Goal: Information Seeking & Learning: Learn about a topic

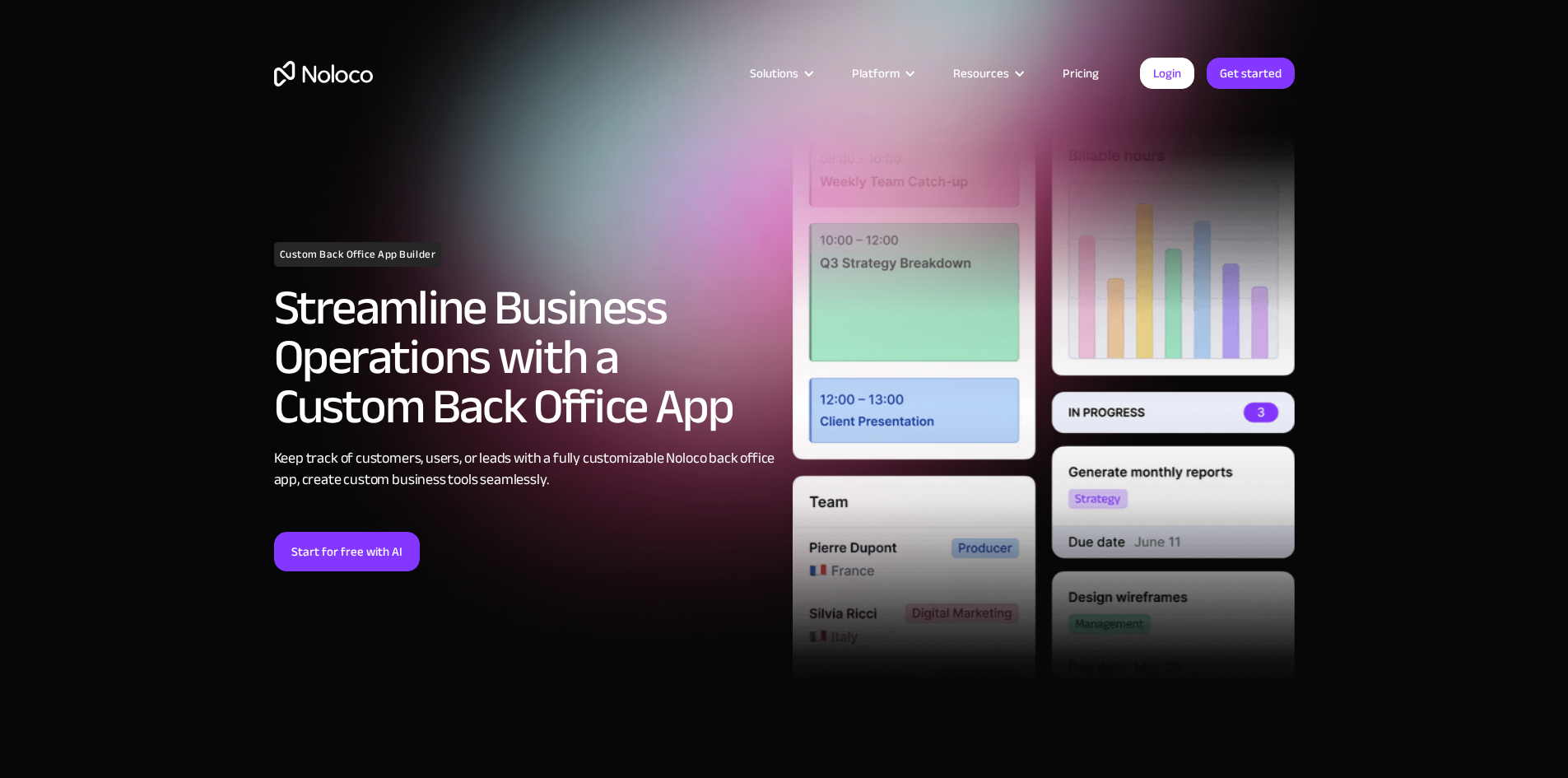
click at [308, 71] on img "home" at bounding box center [324, 73] width 99 height 26
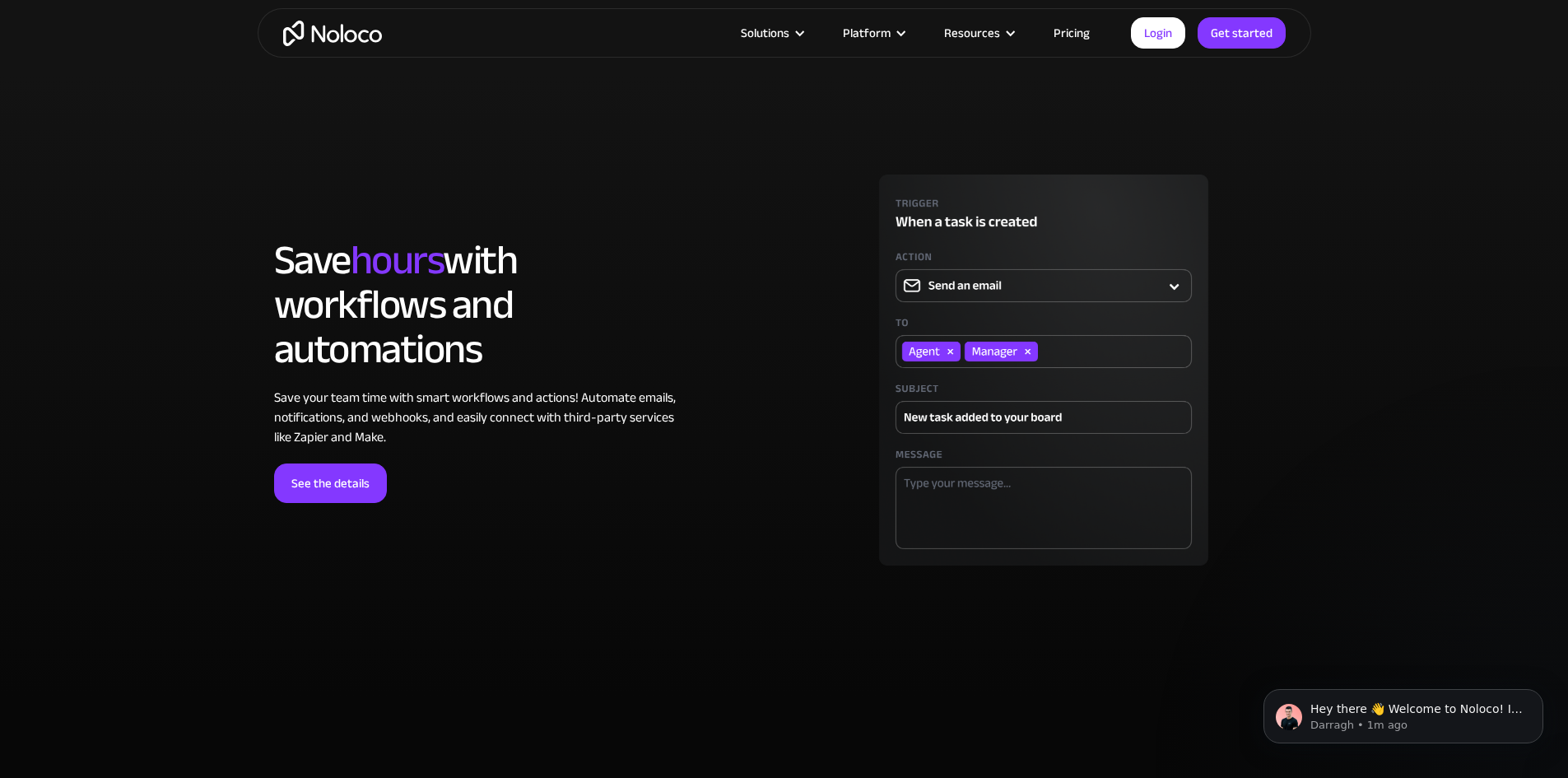
scroll to position [4198, 0]
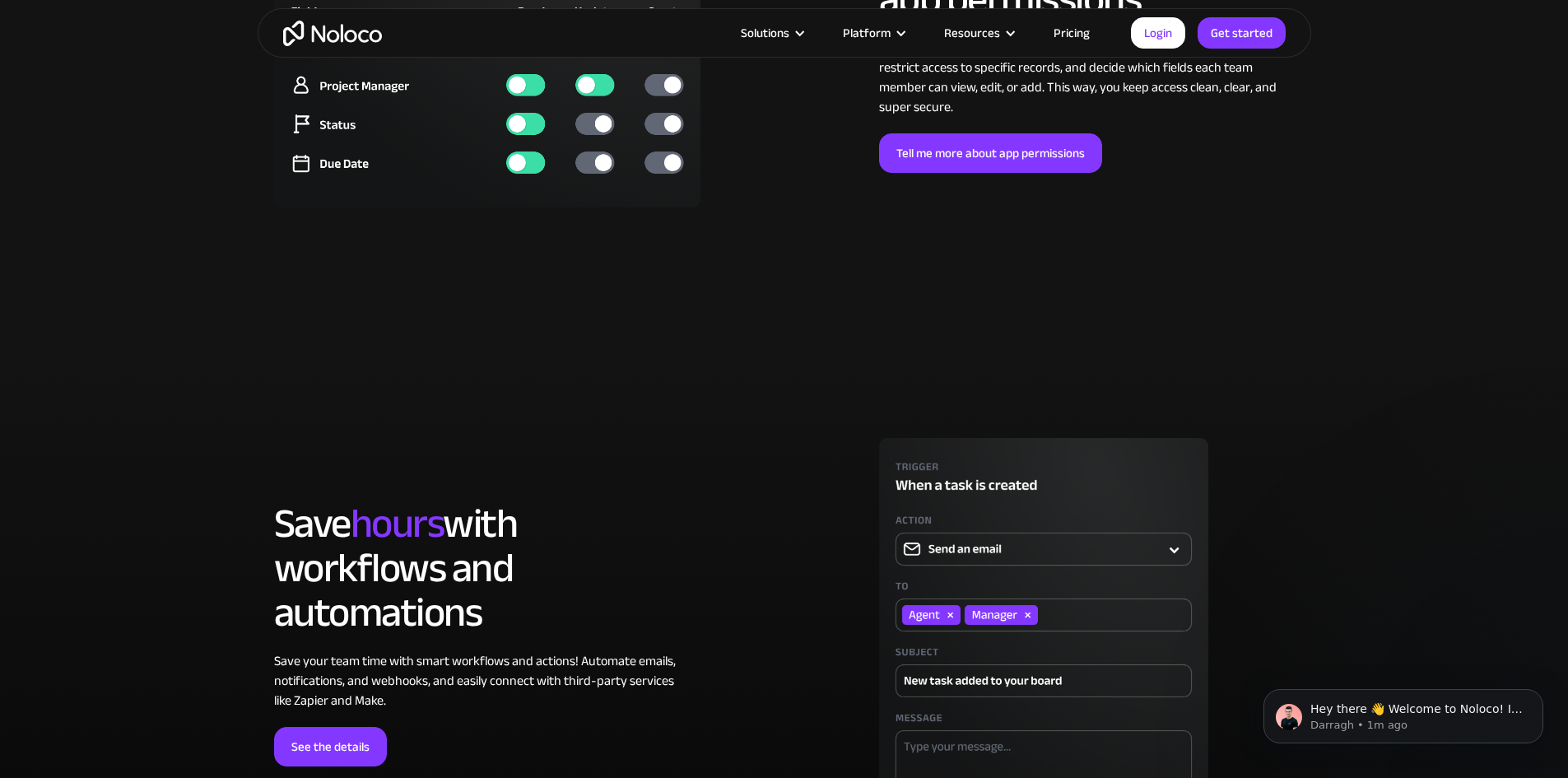
click at [533, 207] on img at bounding box center [487, 30] width 427 height 354
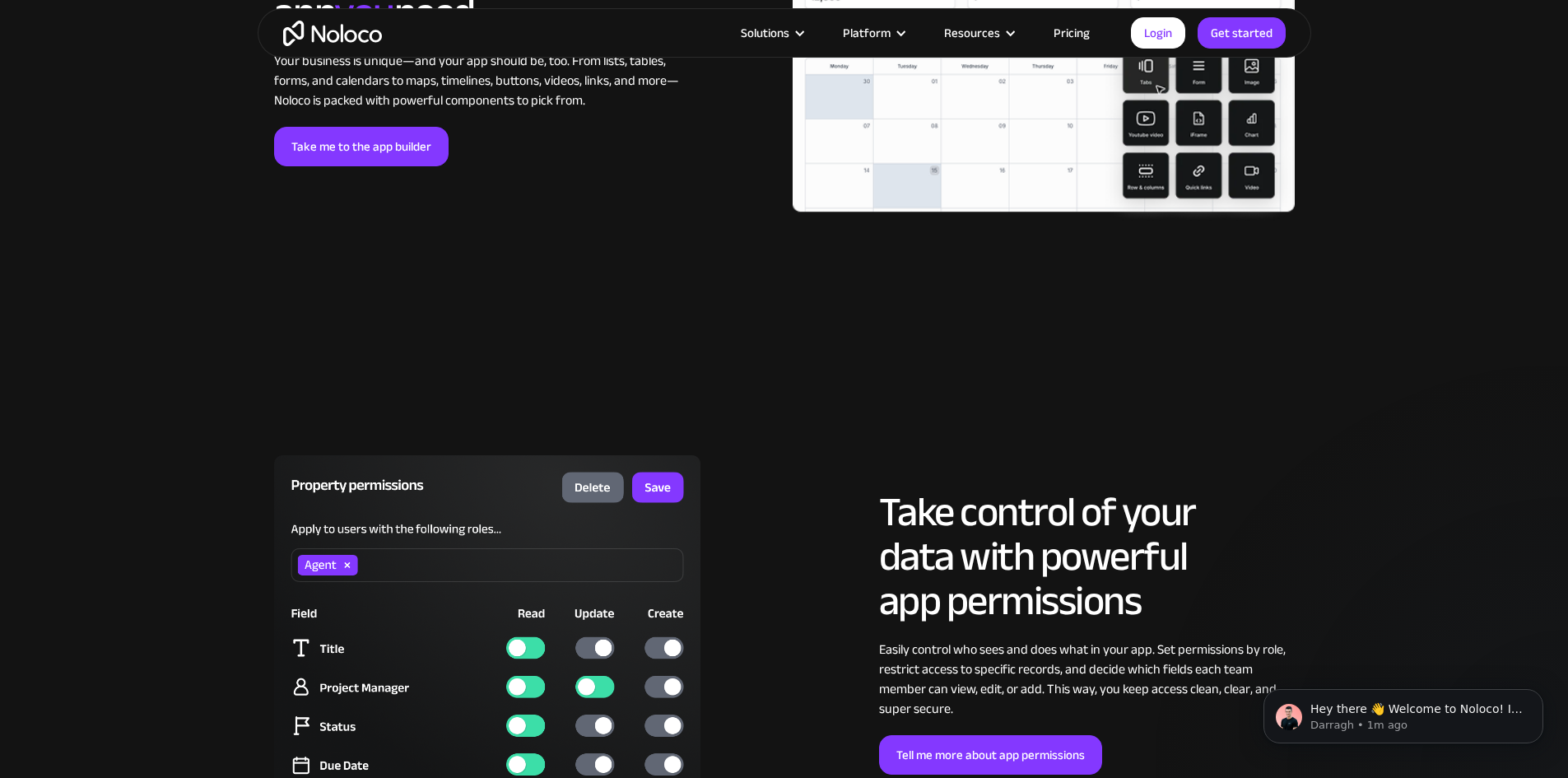
scroll to position [3540, 0]
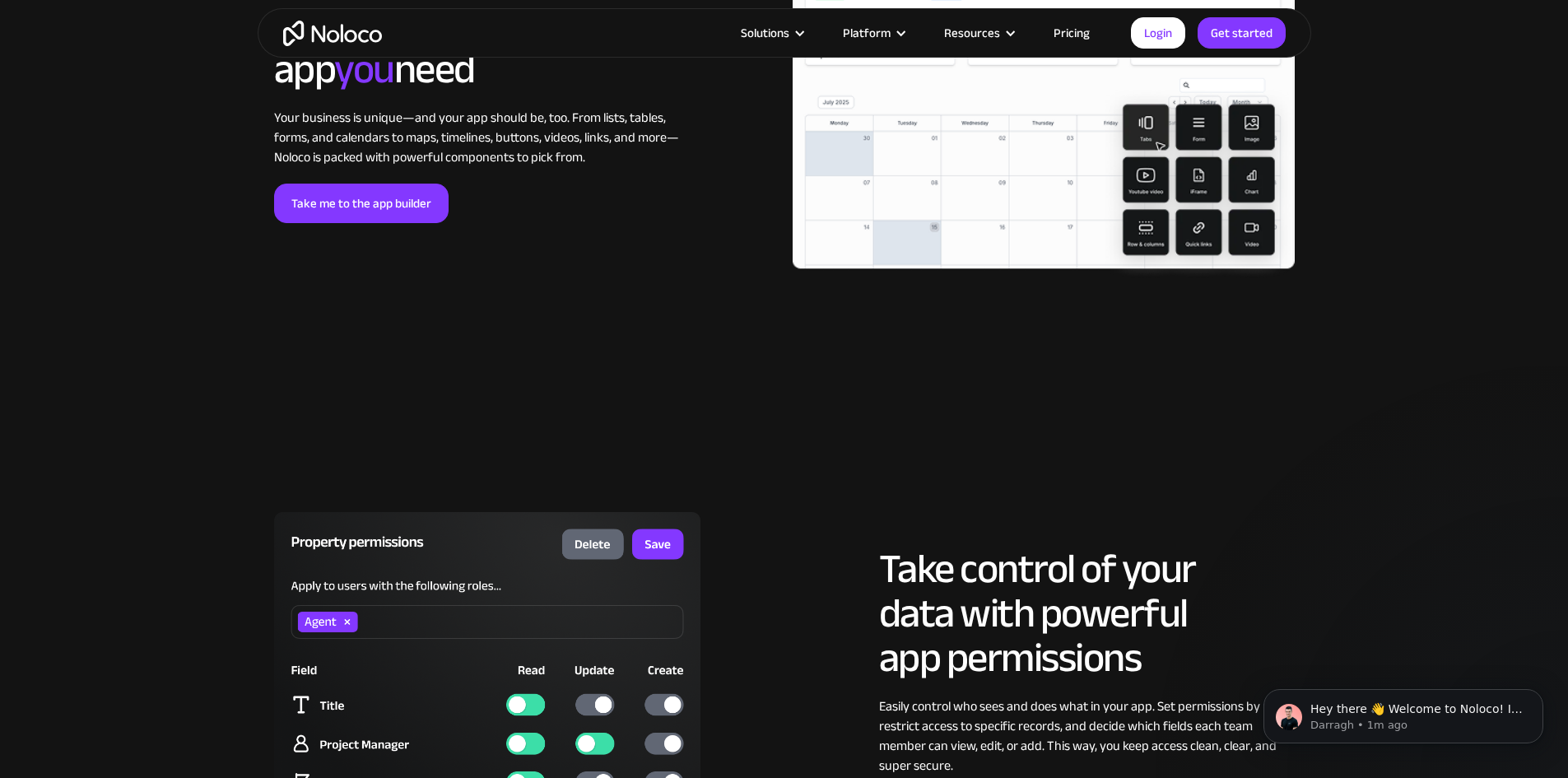
click at [593, 586] on img at bounding box center [487, 689] width 427 height 354
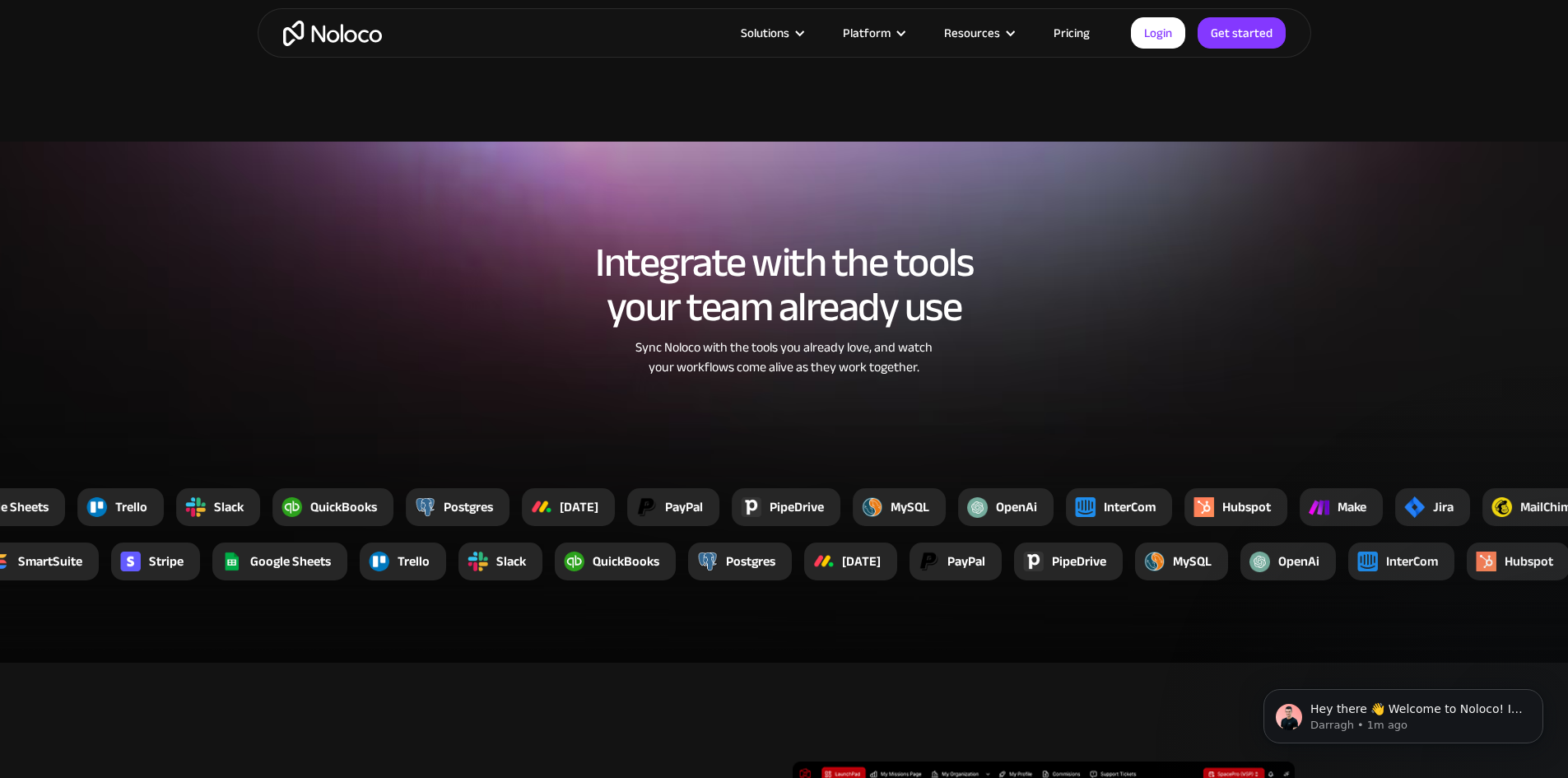
scroll to position [2635, 0]
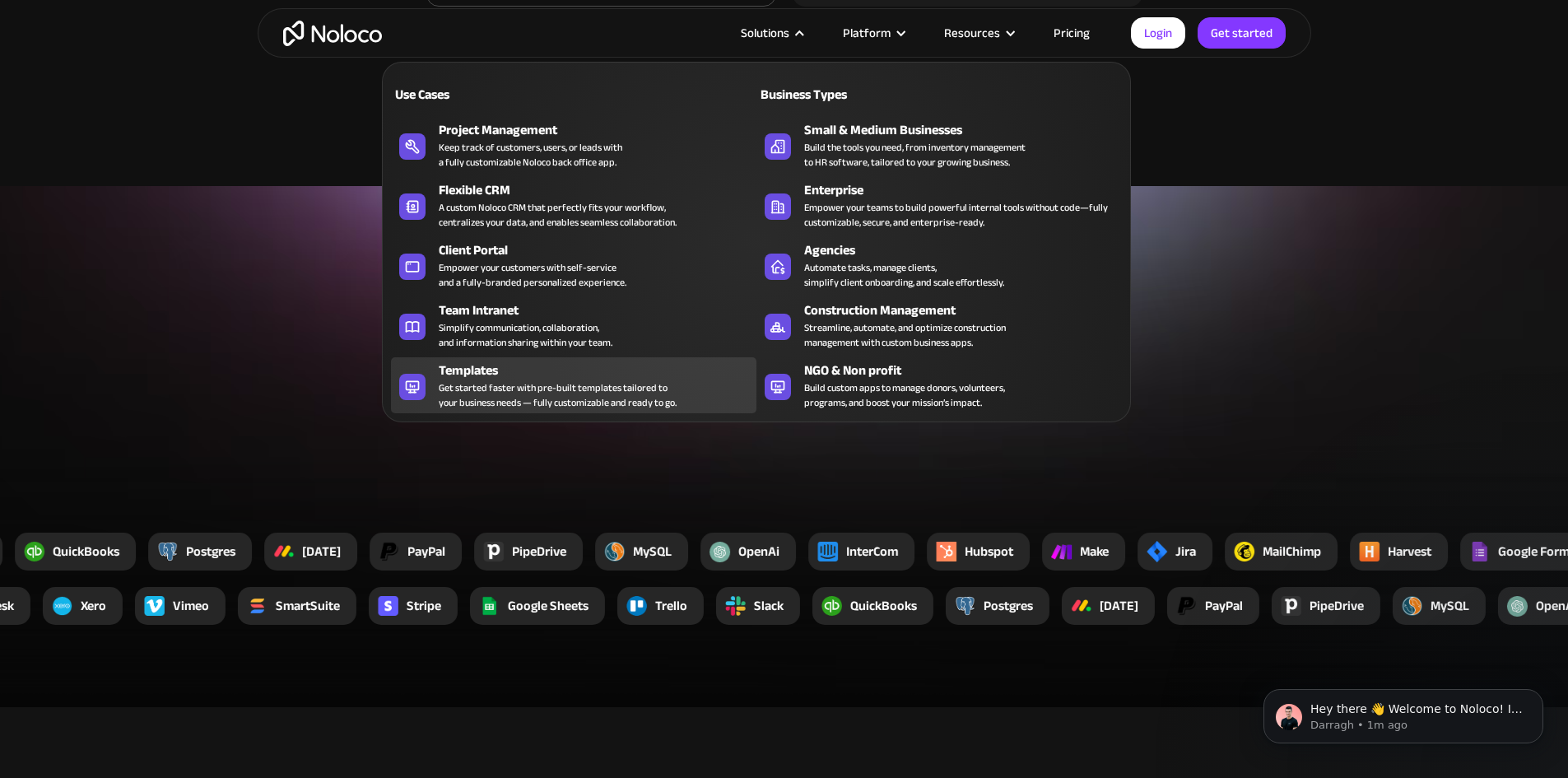
click at [529, 398] on div "Get started faster with pre-built templates tailored to your business needs — f…" at bounding box center [557, 395] width 238 height 30
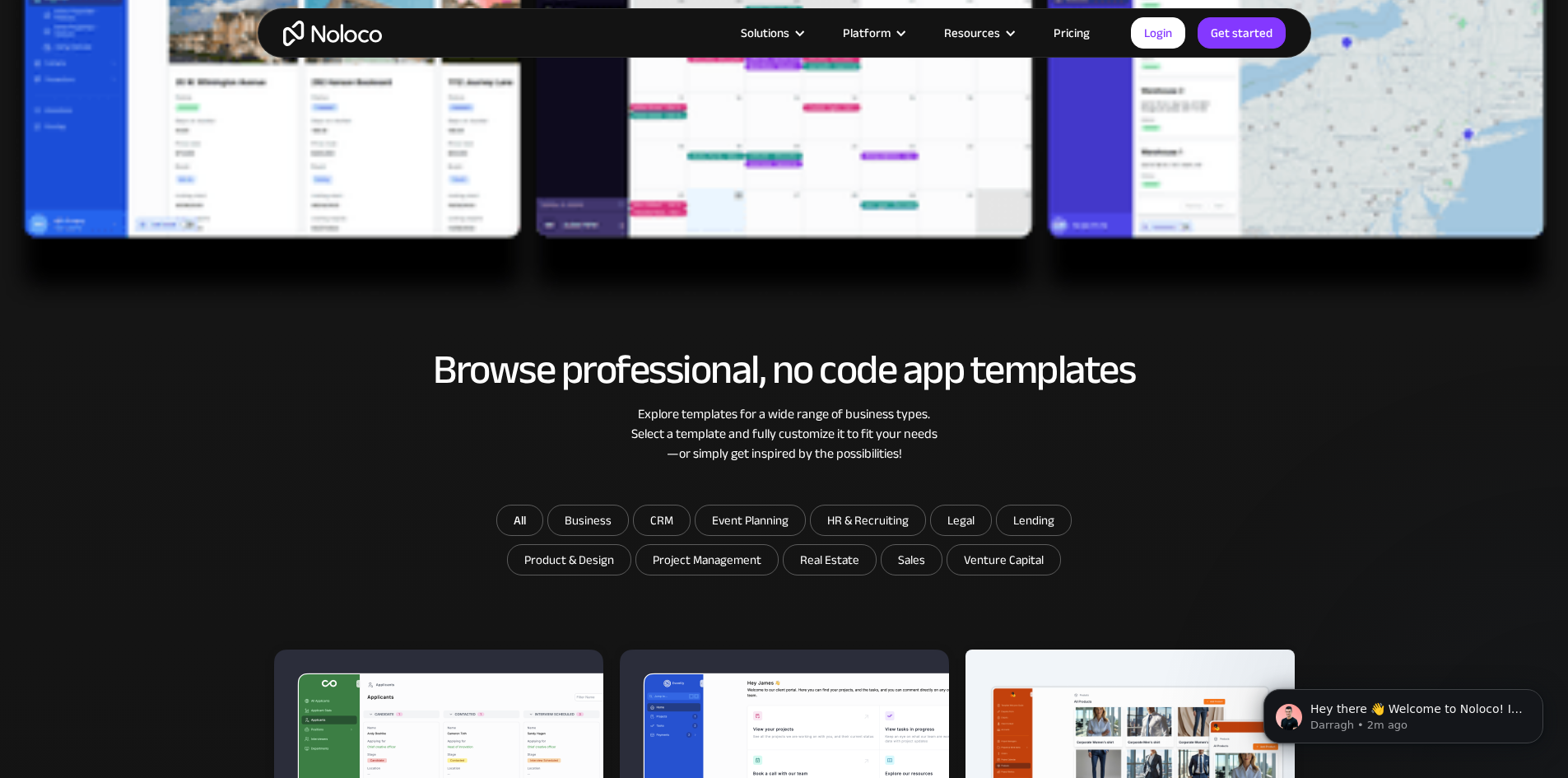
scroll to position [659, 0]
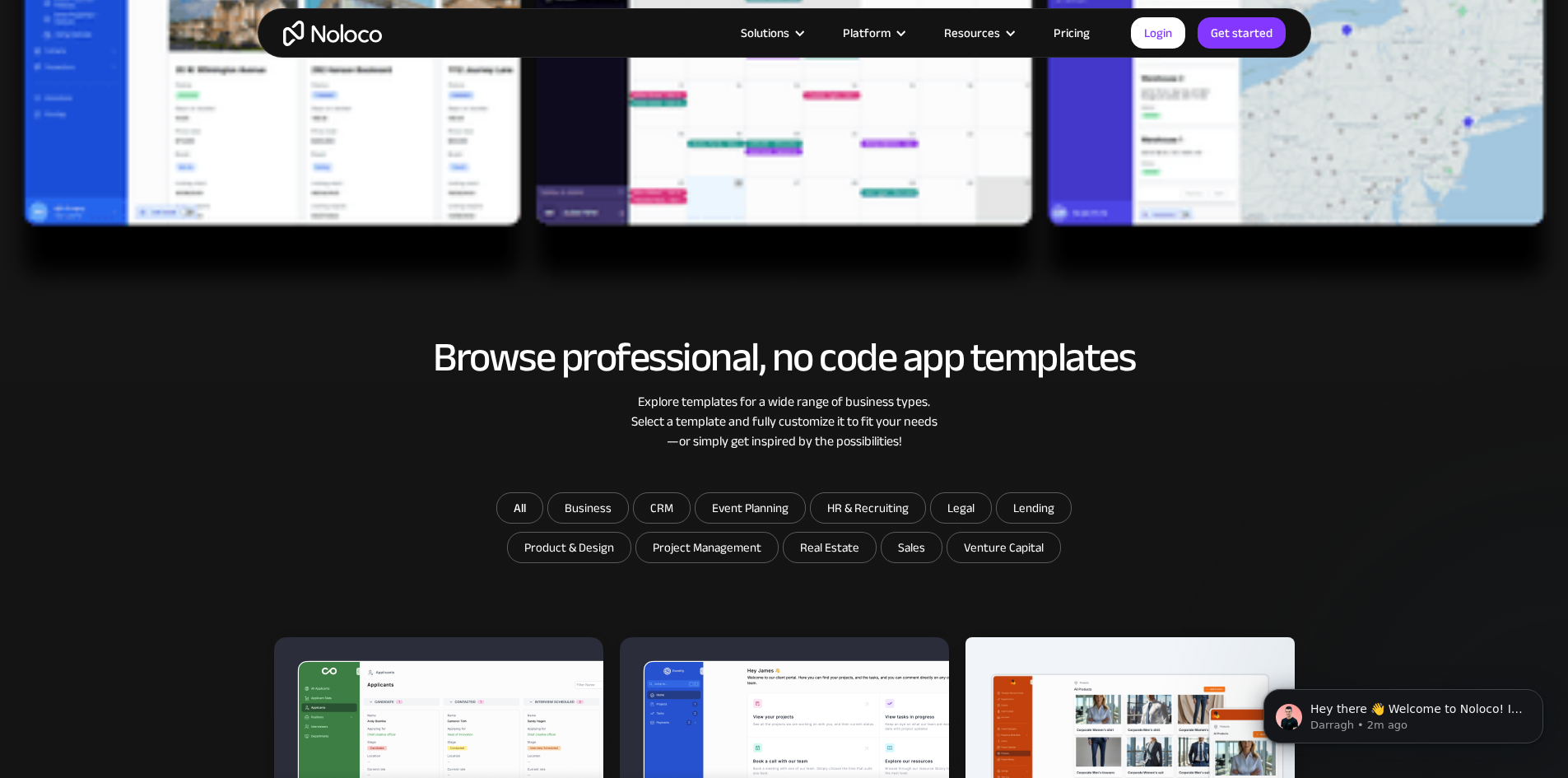
click at [885, 168] on img at bounding box center [784, 99] width 1568 height 399
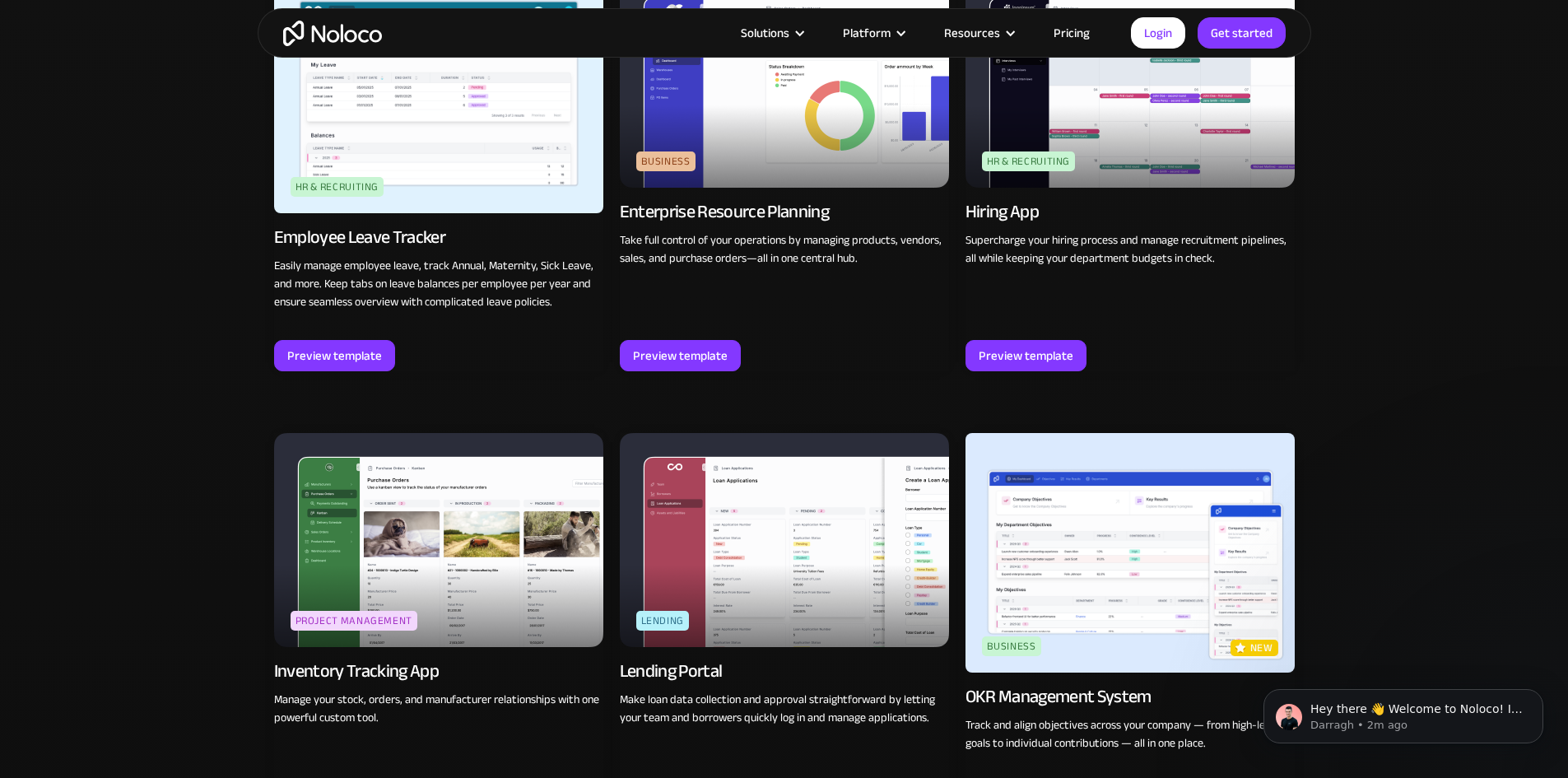
scroll to position [2222, 0]
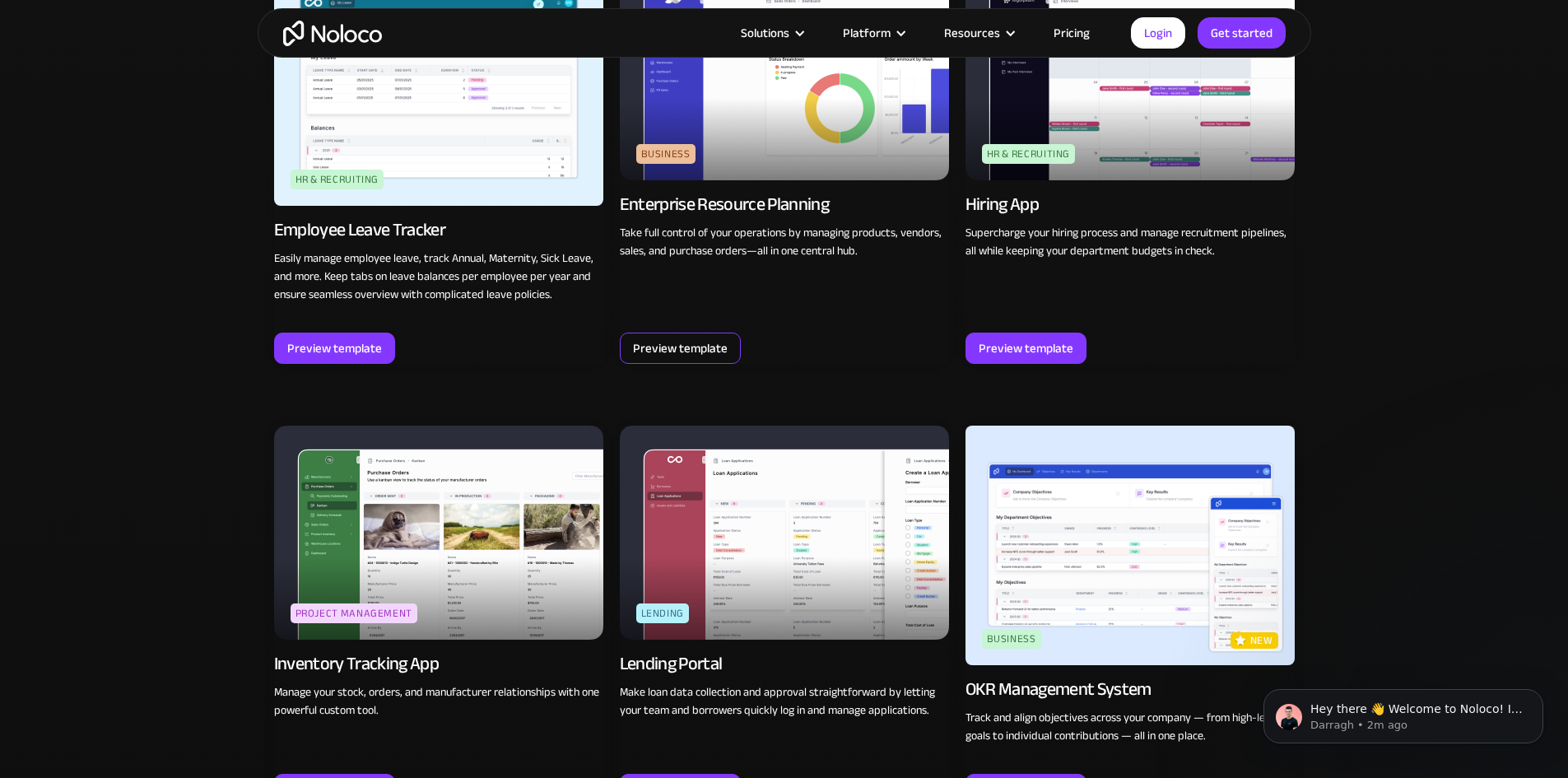
click at [690, 343] on div "Preview template" at bounding box center [680, 348] width 95 height 21
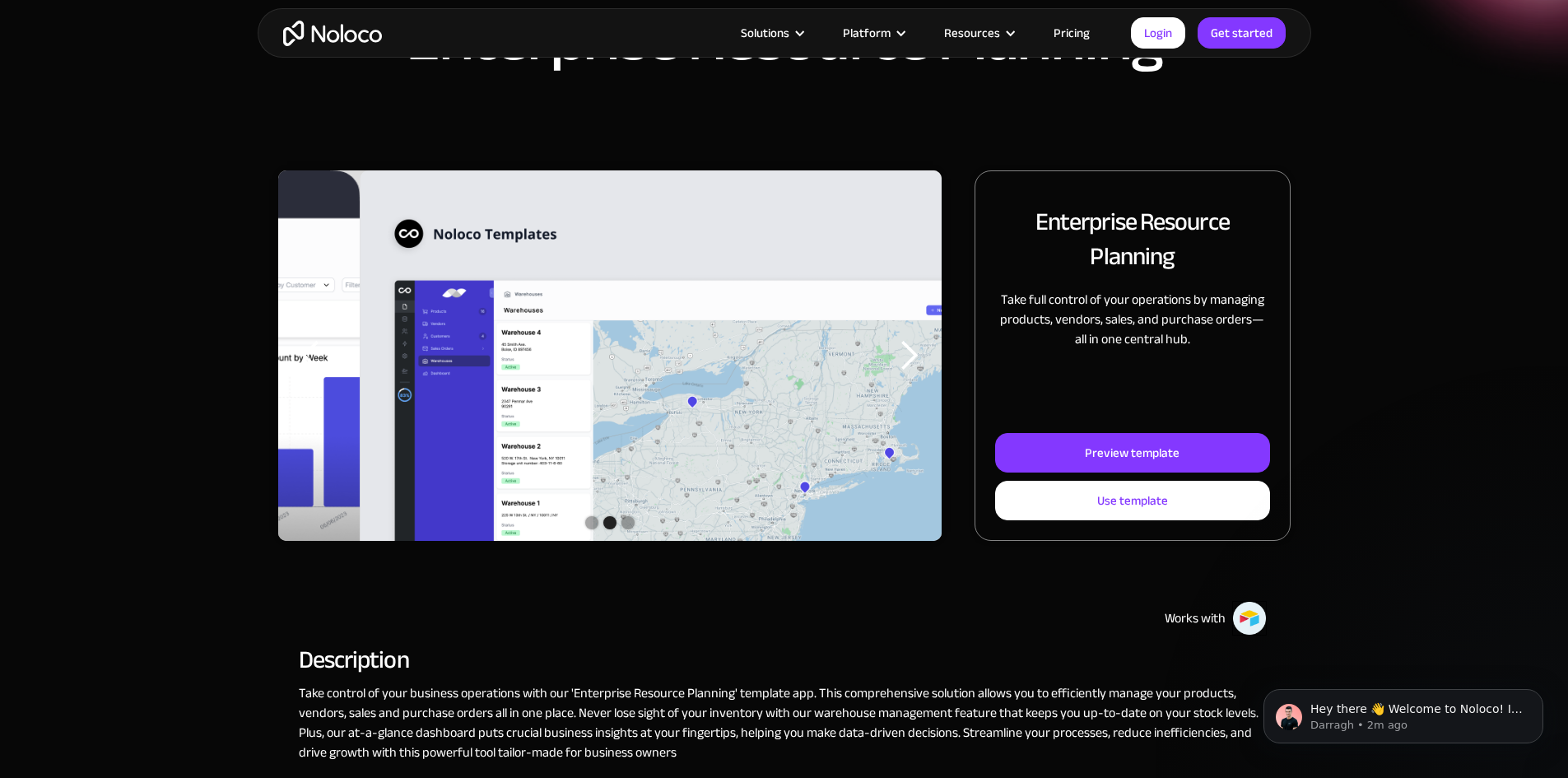
scroll to position [164, 0]
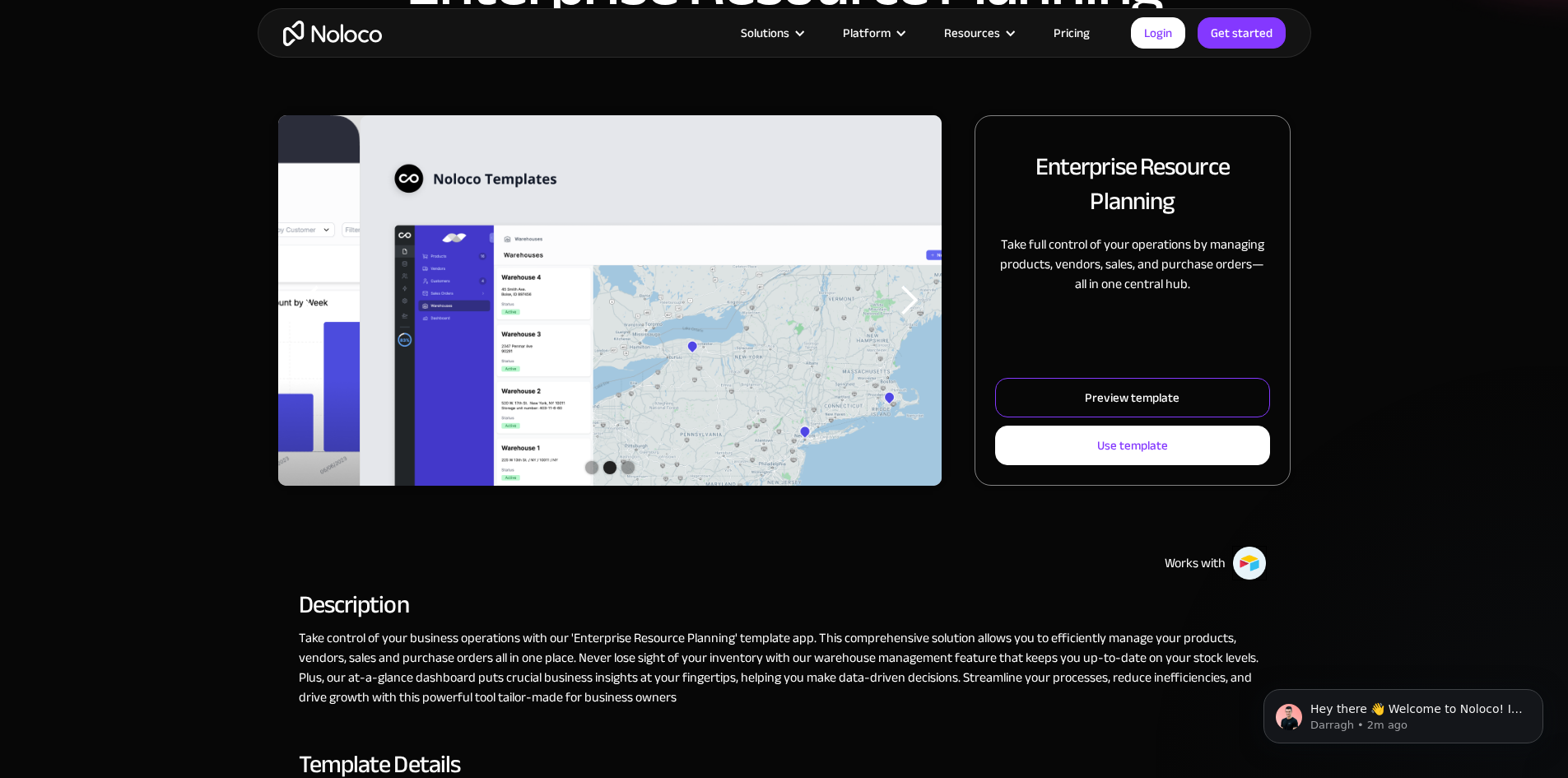
click at [1085, 408] on div "Preview template" at bounding box center [1132, 397] width 95 height 21
click at [1535, 693] on icon "Dismiss notification" at bounding box center [1539, 694] width 9 height 9
